Goal: Task Accomplishment & Management: Complete application form

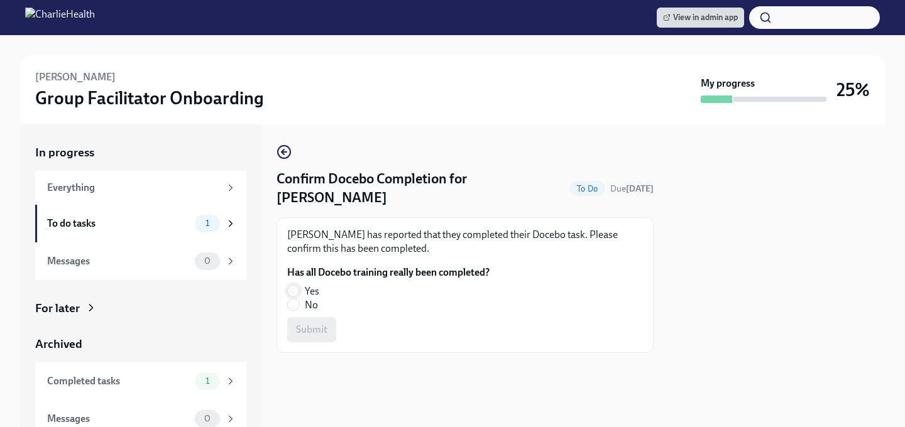
click at [293, 285] on input "Yes" at bounding box center [293, 290] width 11 height 11
radio input "true"
click at [297, 317] on button "Submit" at bounding box center [311, 329] width 49 height 25
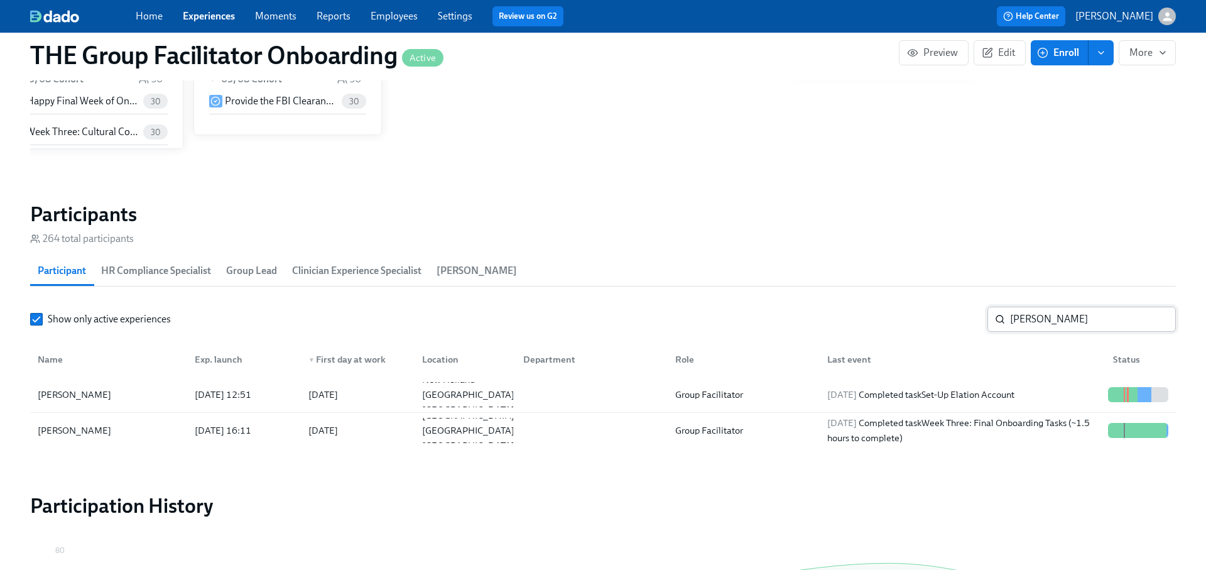
scroll to position [139, 0]
click at [1066, 312] on input "shane" at bounding box center [1093, 319] width 166 height 25
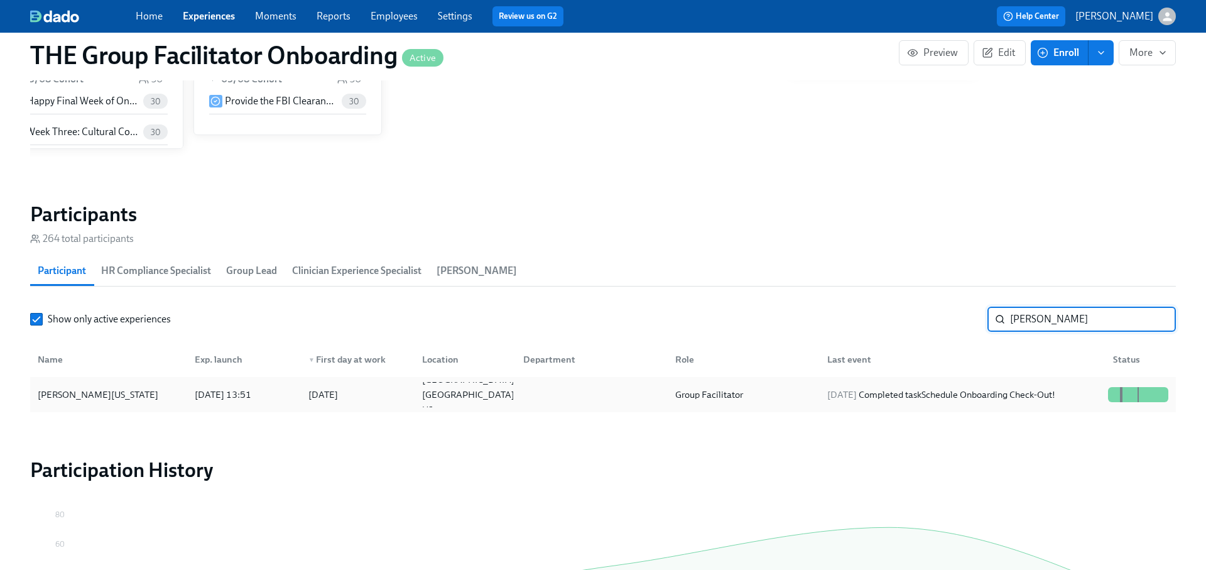
type input "ladov"
click at [1052, 392] on div "2025/09/10 Completed task Schedule Onboarding Check-Out!" at bounding box center [941, 394] width 238 height 15
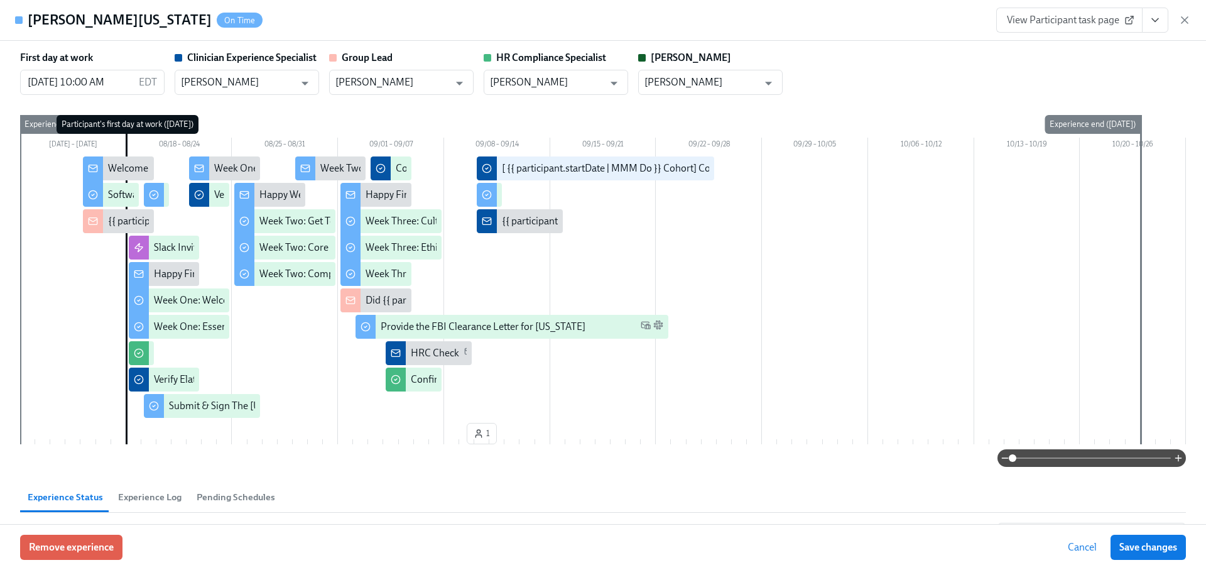
click at [1159, 18] on icon "View task page" at bounding box center [1155, 20] width 13 height 13
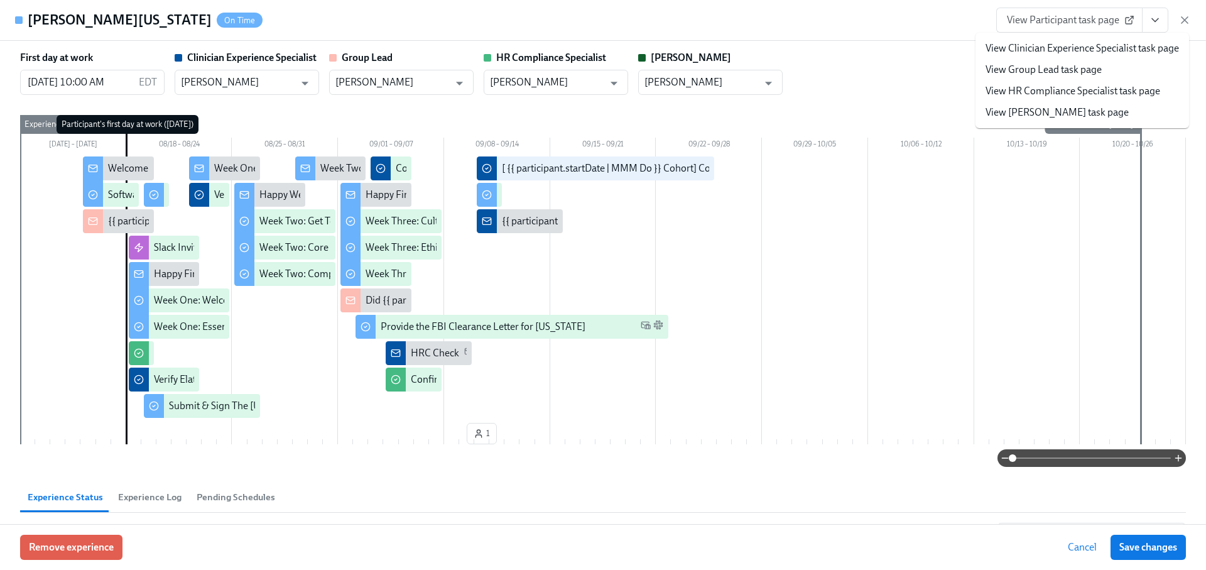
click at [1126, 44] on link "View Clinician Experience Specialist task page" at bounding box center [1082, 48] width 193 height 14
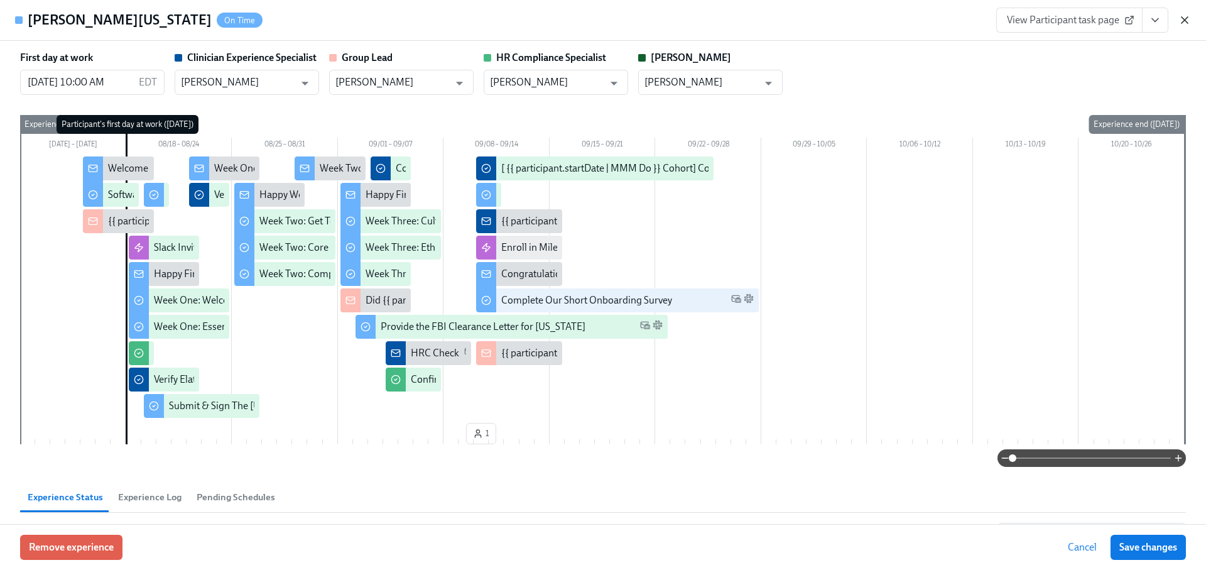
click at [1182, 21] on icon "button" at bounding box center [1184, 20] width 13 height 13
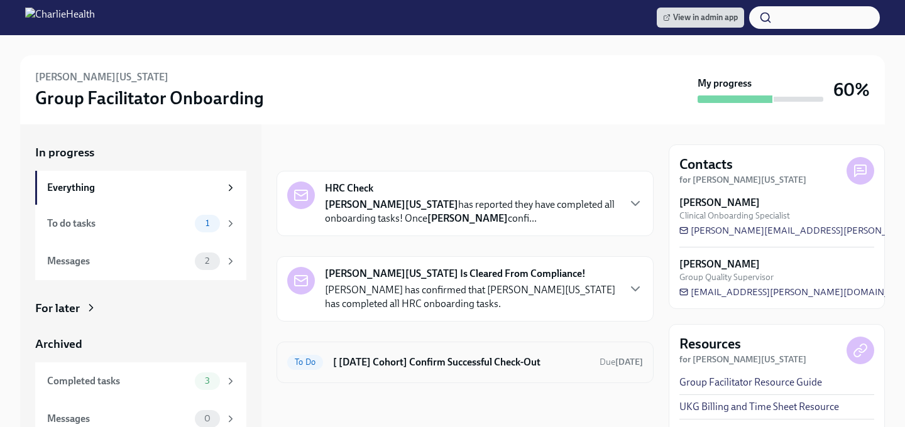
click at [530, 362] on h6 "[ Aug 18th Cohort] Confirm Successful Check-Out" at bounding box center [461, 363] width 256 height 14
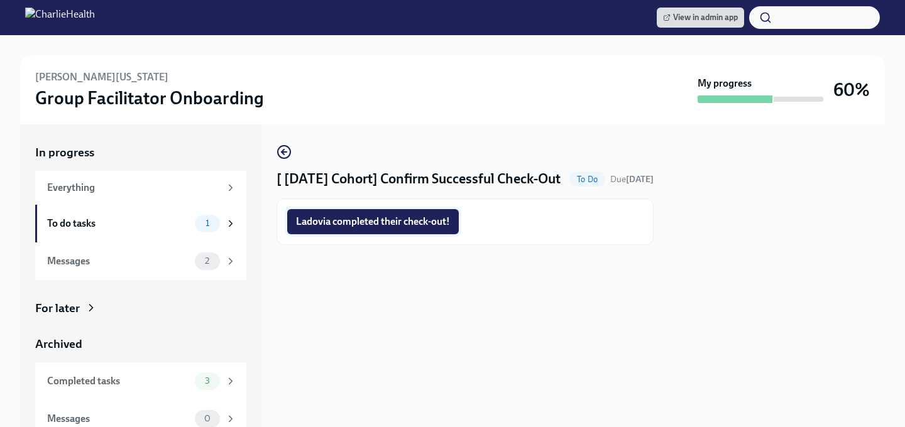
click at [405, 228] on button "Ladovia completed their check-out!" at bounding box center [372, 221] width 171 height 25
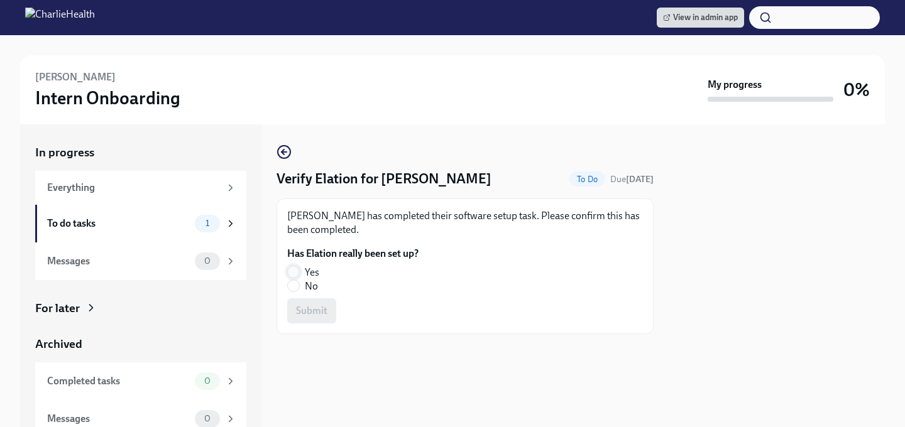
click at [293, 273] on input "Yes" at bounding box center [293, 271] width 11 height 11
radio input "true"
click at [298, 314] on span "Submit" at bounding box center [311, 311] width 31 height 13
